Goal: Task Accomplishment & Management: Manage account settings

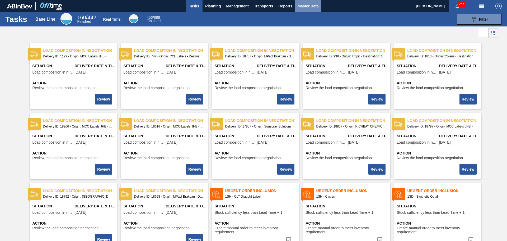
click at [312, 7] on span "Master Data" at bounding box center [308, 6] width 21 height 6
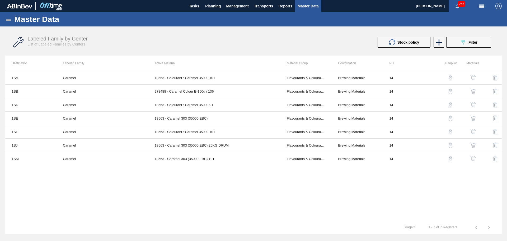
click at [8, 21] on icon at bounding box center [8, 19] width 6 height 6
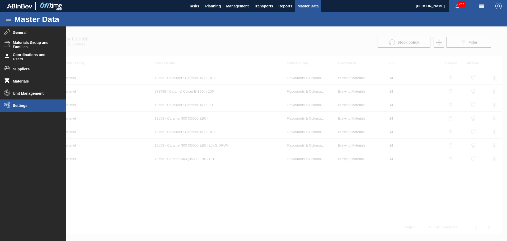
click at [16, 103] on span "Settings" at bounding box center [35, 105] width 44 height 4
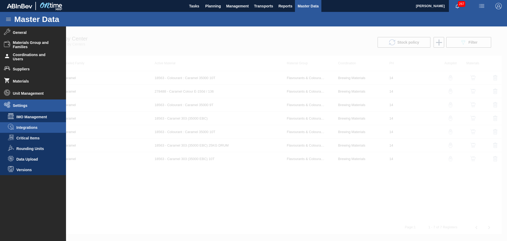
click at [37, 131] on li "Integrations" at bounding box center [33, 127] width 66 height 11
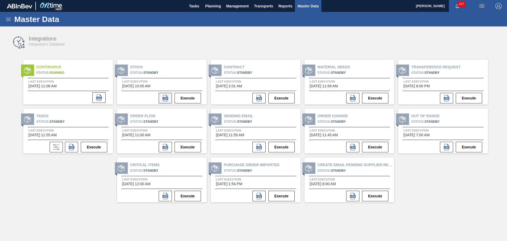
click at [162, 96] on icon at bounding box center [165, 98] width 6 height 6
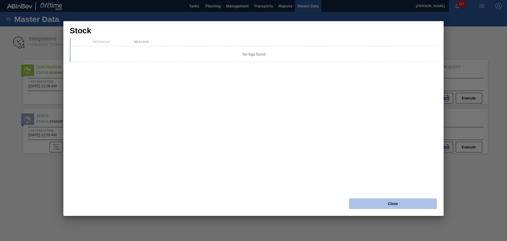
click at [385, 206] on button "Close" at bounding box center [393, 203] width 88 height 11
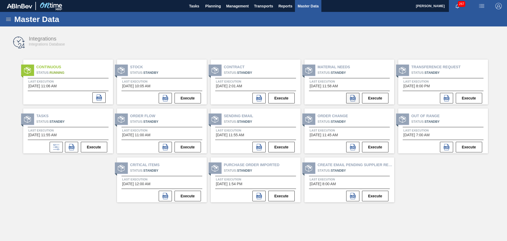
click at [354, 99] on icon at bounding box center [353, 98] width 6 height 6
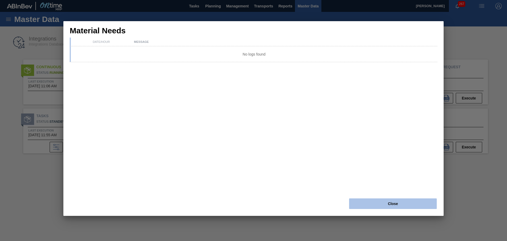
click at [407, 202] on button "Close" at bounding box center [393, 203] width 88 height 11
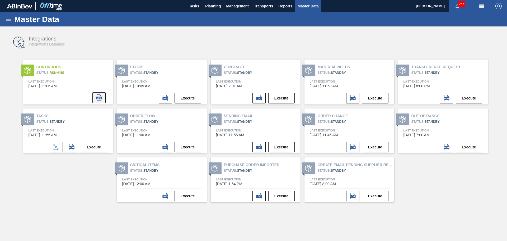
click at [96, 100] on icon at bounding box center [99, 97] width 6 height 6
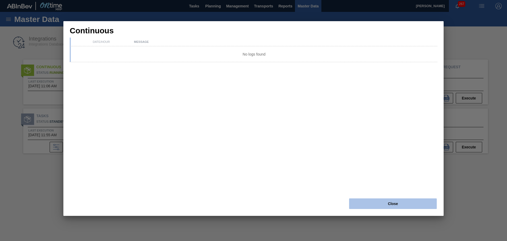
click at [425, 204] on button "Close" at bounding box center [393, 203] width 88 height 11
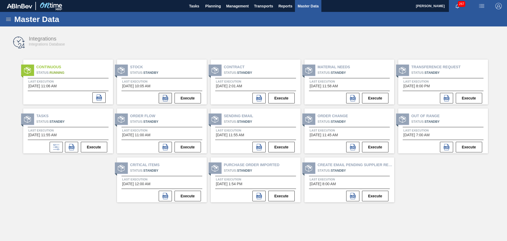
click at [162, 99] on button at bounding box center [165, 98] width 13 height 11
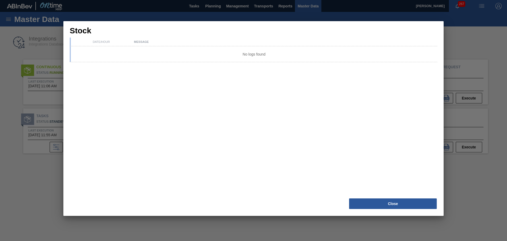
drag, startPoint x: 378, startPoint y: 206, endPoint x: 369, endPoint y: 173, distance: 34.0
click at [378, 205] on button "Close" at bounding box center [393, 203] width 88 height 11
